Goal: Task Accomplishment & Management: Manage account settings

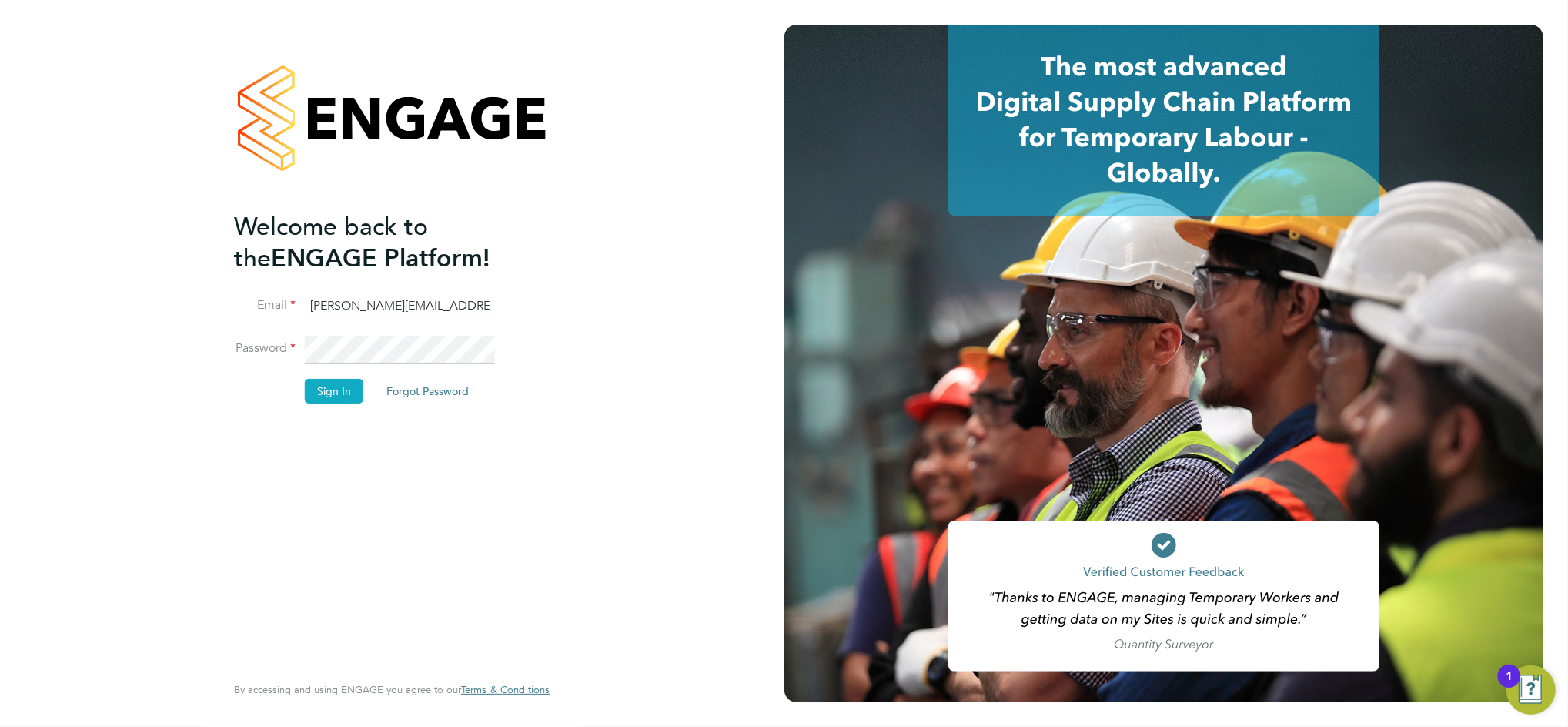
click at [320, 397] on button "Sign In" at bounding box center [334, 391] width 59 height 25
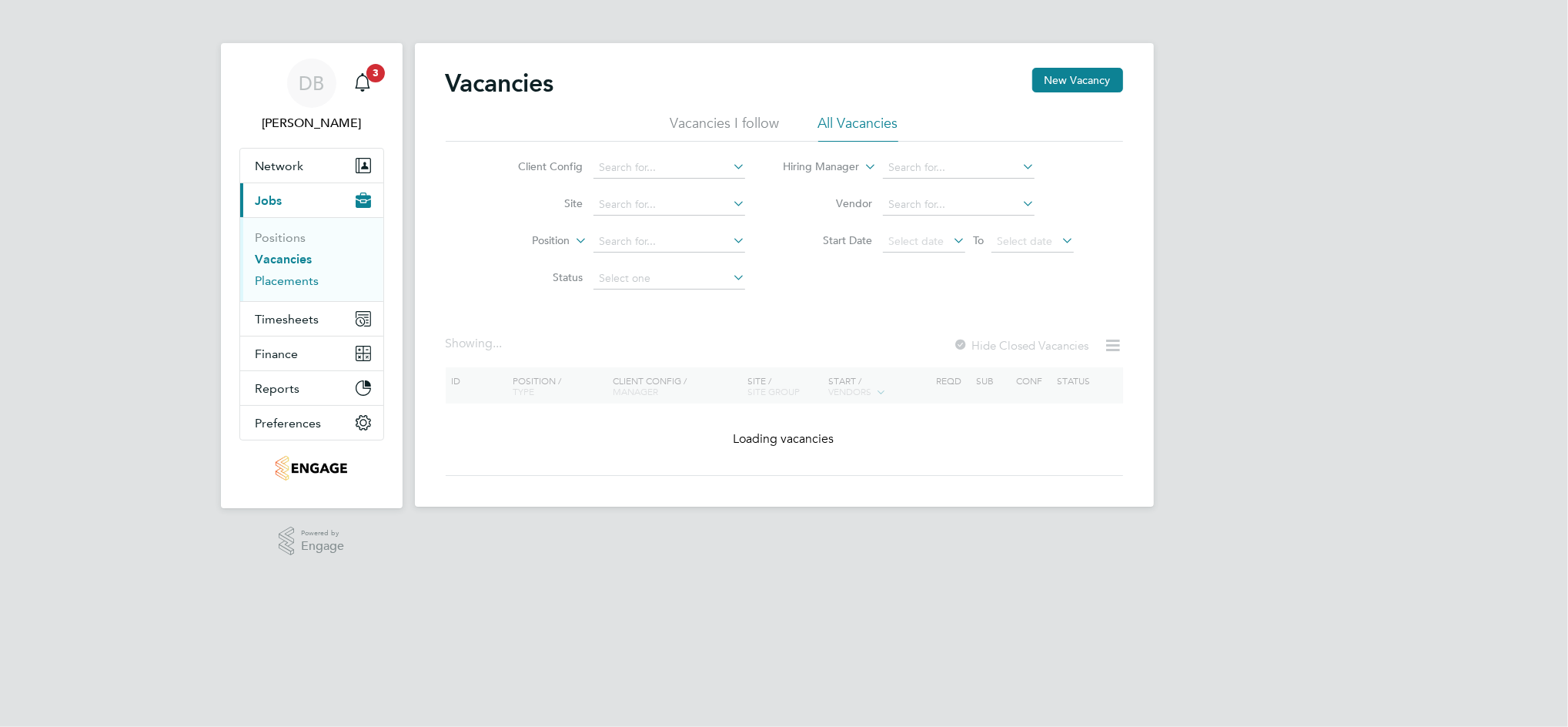
click at [292, 287] on link "Placements" at bounding box center [287, 281] width 64 height 15
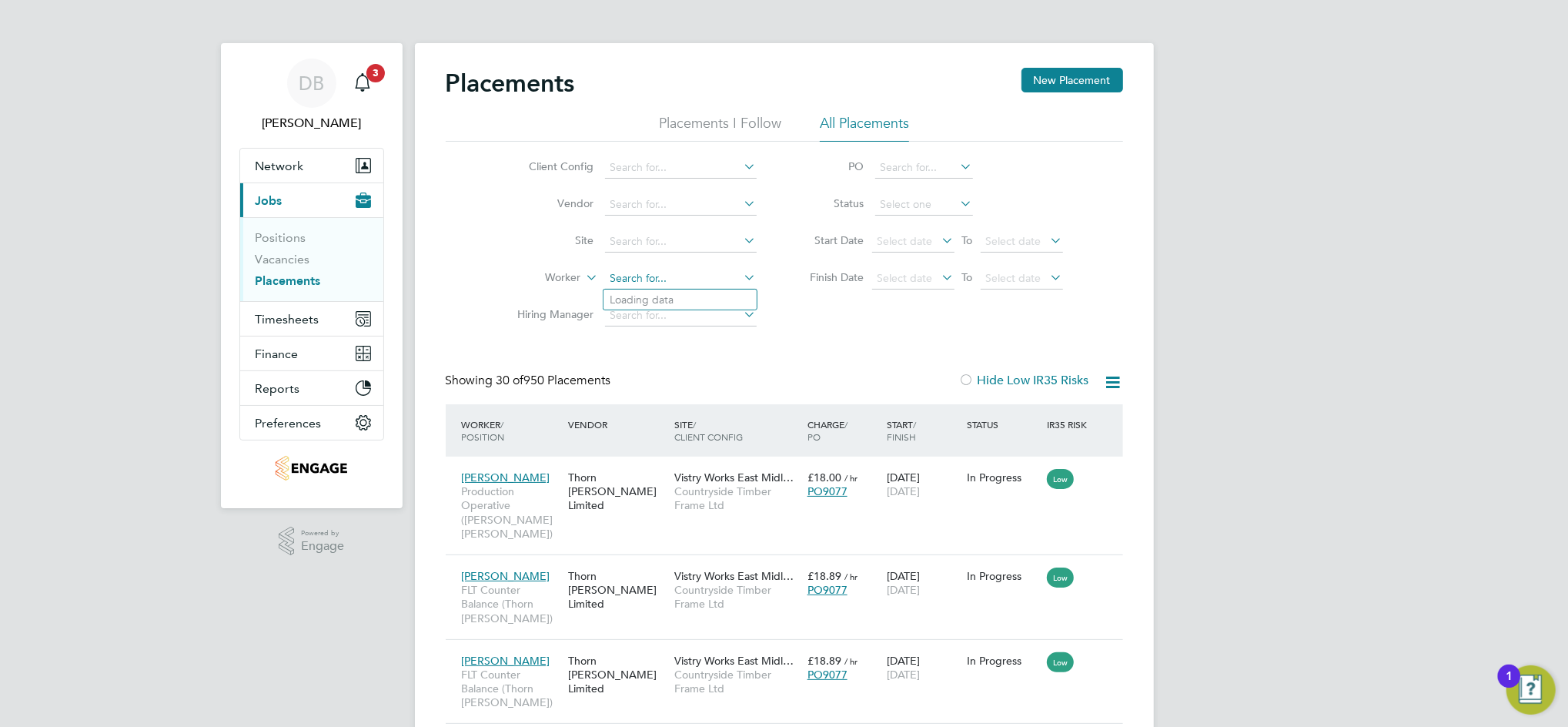
click at [635, 277] on input at bounding box center [681, 278] width 152 height 22
type input "[PERSON_NAME]"
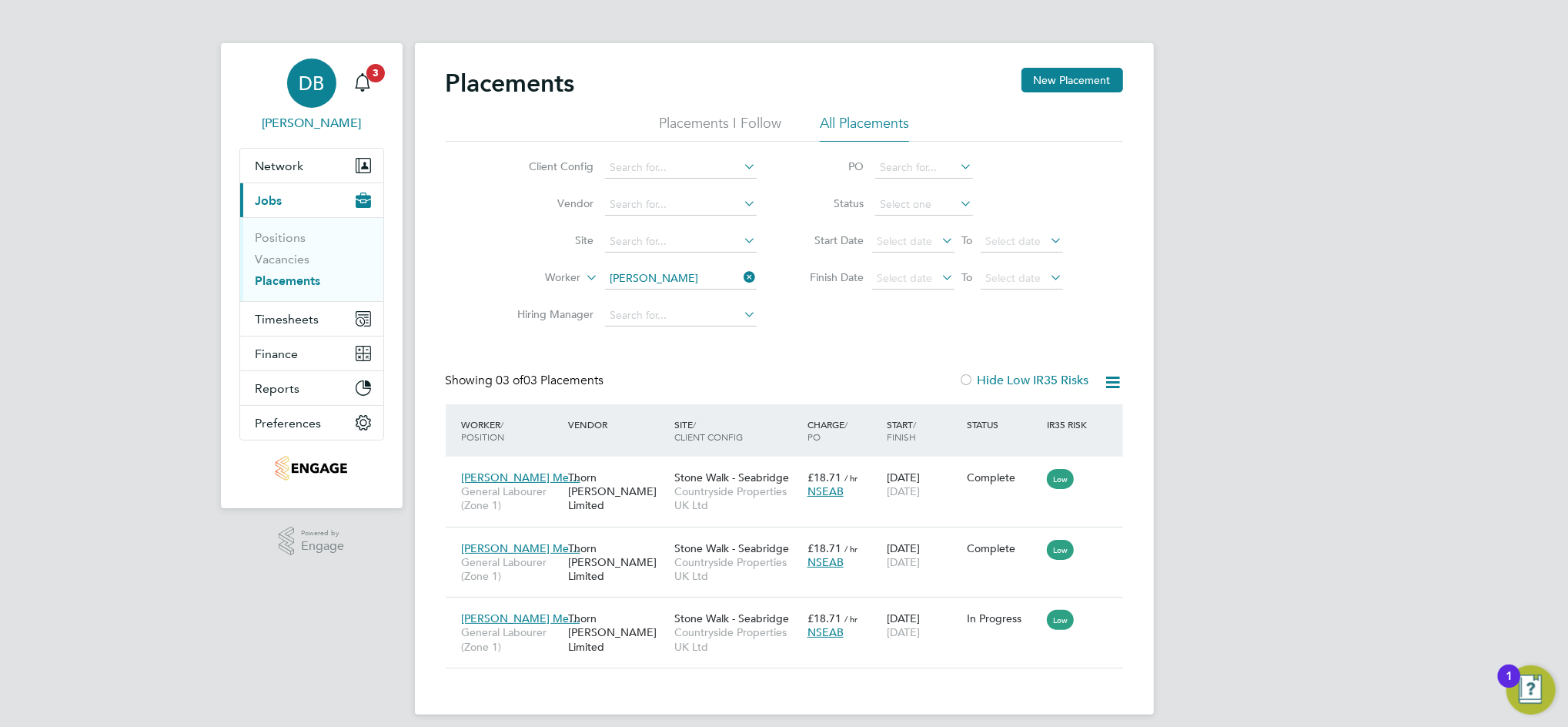
click at [315, 82] on span "DB" at bounding box center [311, 83] width 25 height 20
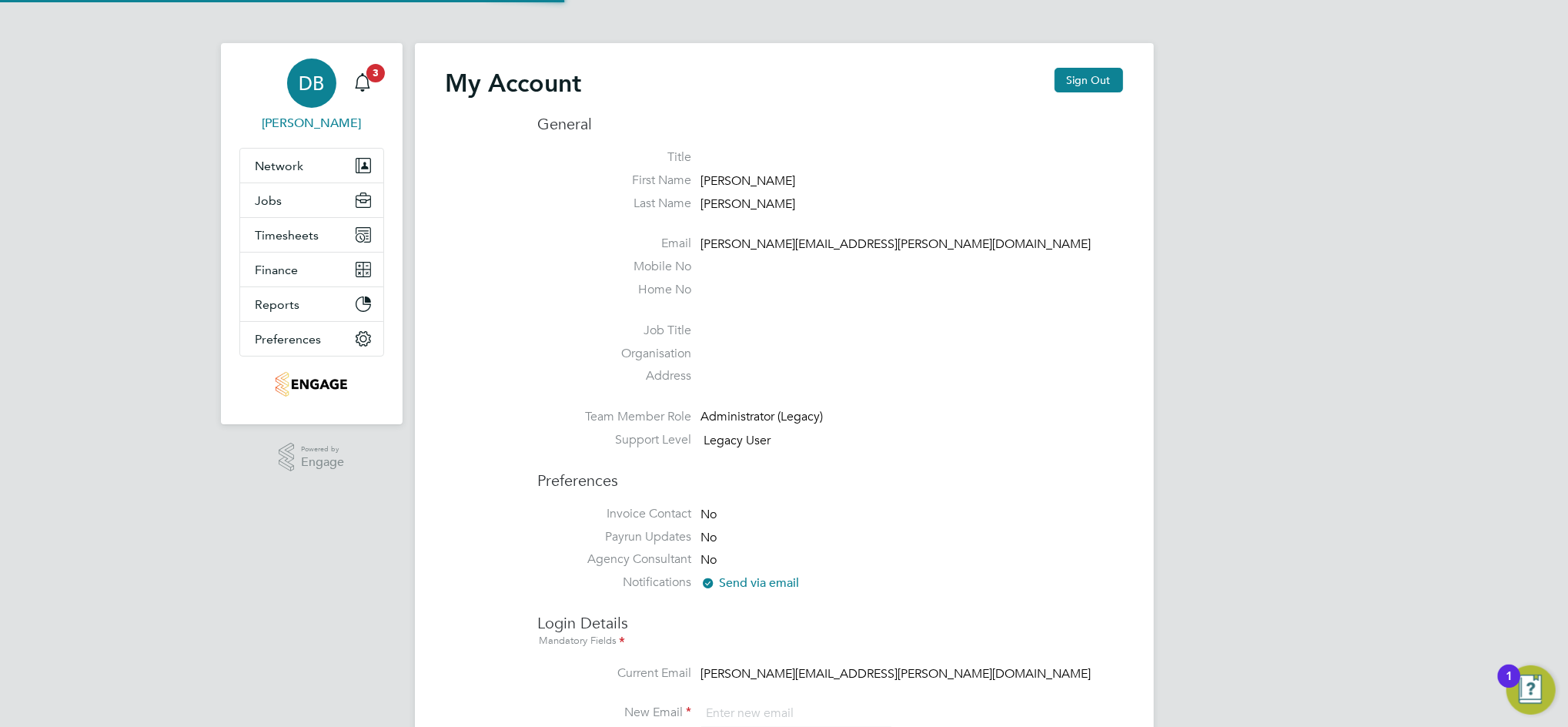
type input "[PERSON_NAME][EMAIL_ADDRESS][PERSON_NAME][DOMAIN_NAME]"
click at [1090, 80] on button "Sign Out" at bounding box center [1088, 79] width 68 height 25
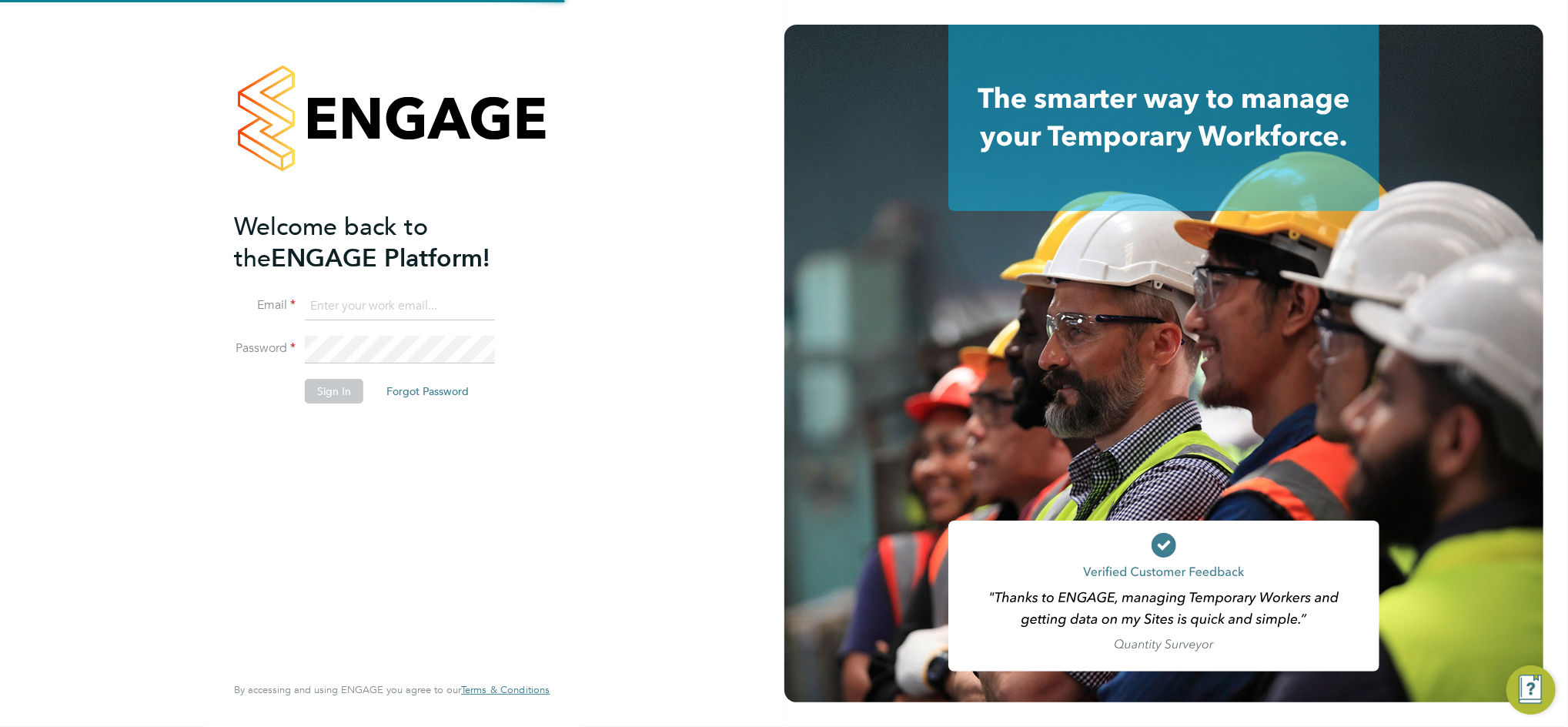
type input "[PERSON_NAME][EMAIL_ADDRESS][PERSON_NAME][DOMAIN_NAME]"
